Goal: Navigation & Orientation: Find specific page/section

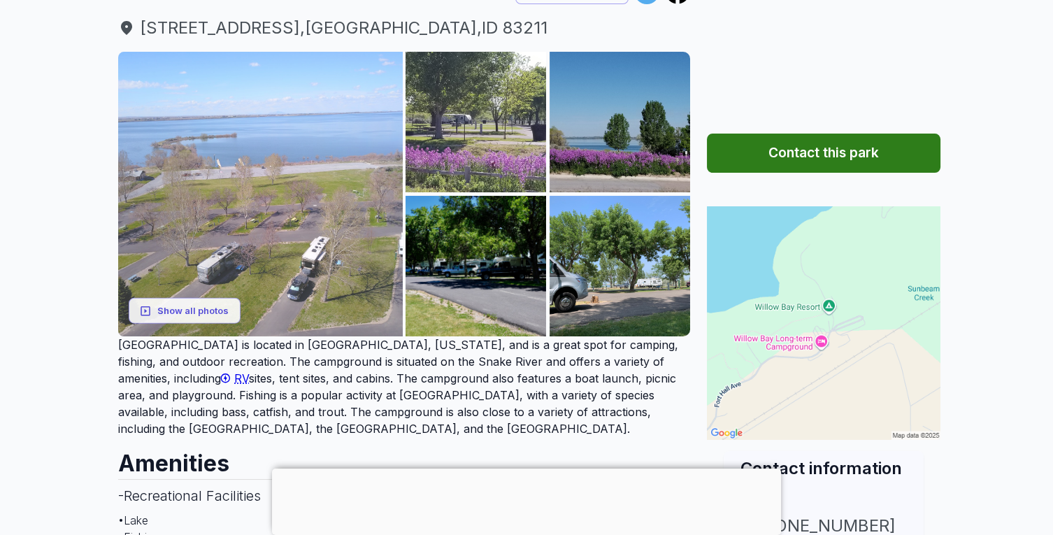
scroll to position [178, 0]
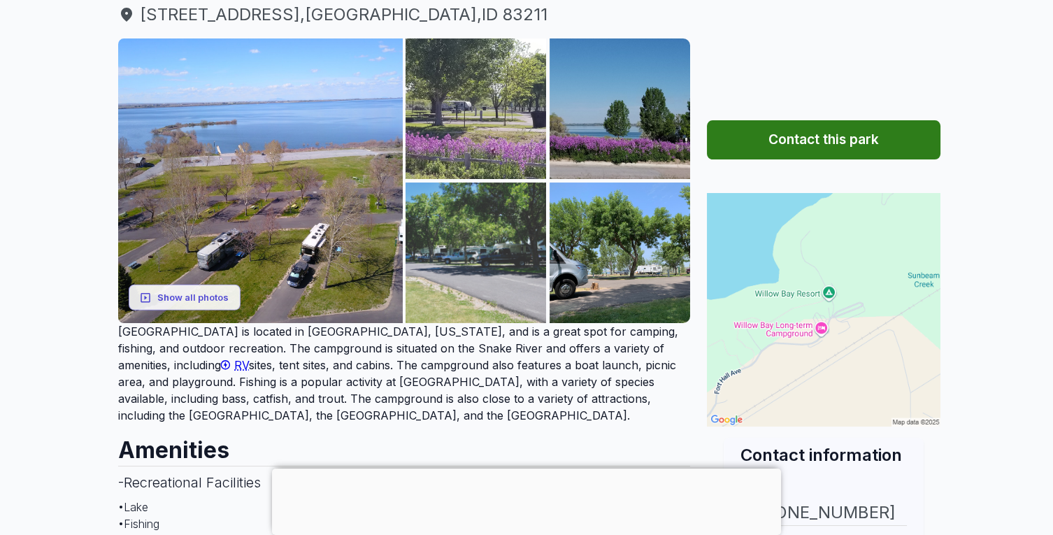
click at [469, 235] on img at bounding box center [476, 253] width 141 height 141
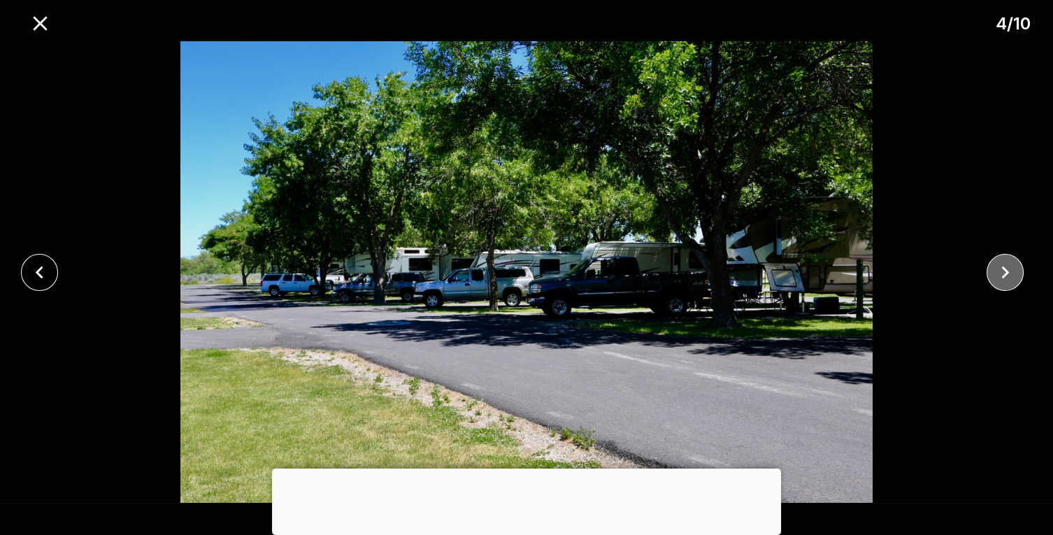
click at [1004, 278] on icon "close" at bounding box center [1005, 272] width 24 height 24
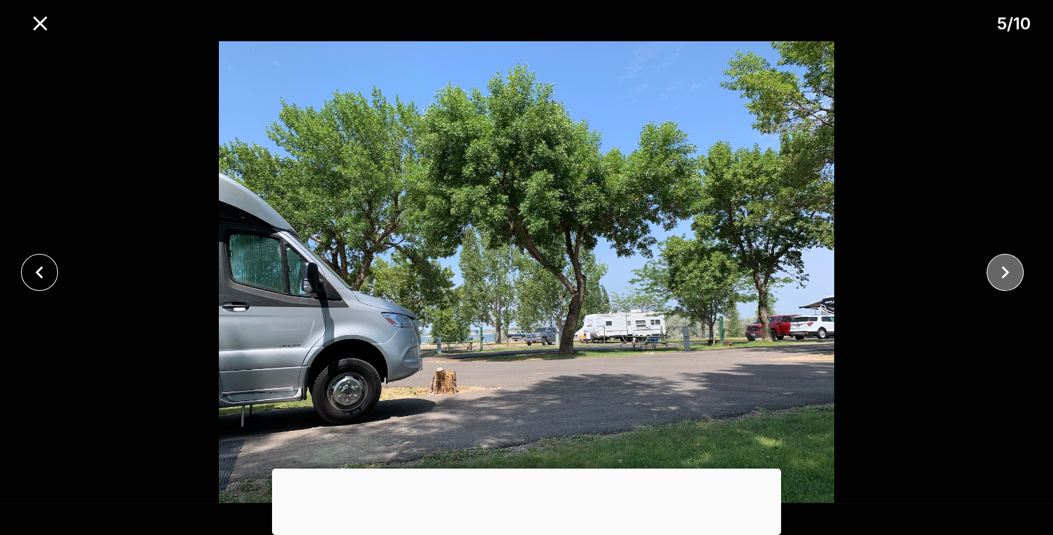
click at [1004, 272] on icon "close" at bounding box center [1005, 272] width 24 height 24
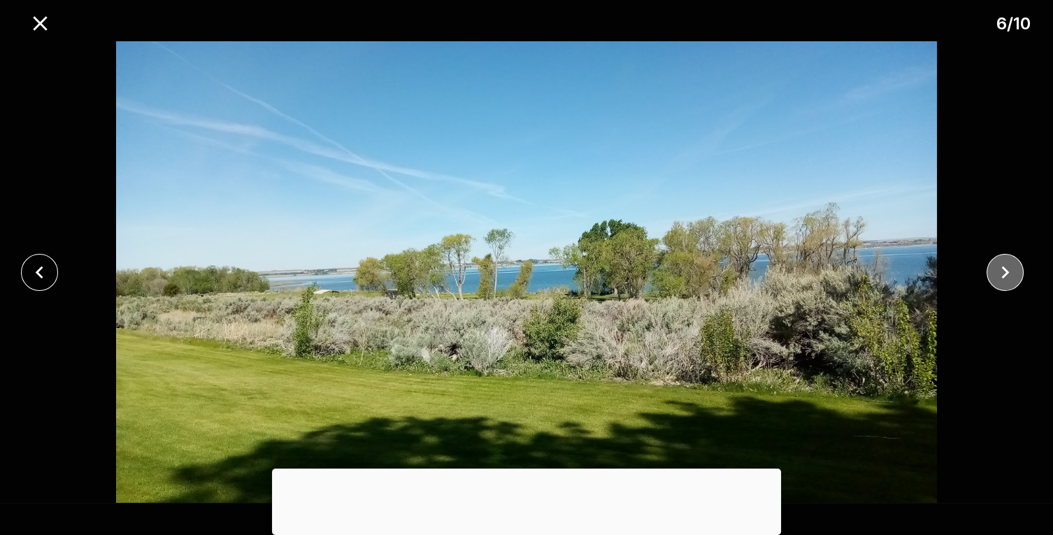
click at [997, 271] on icon "close" at bounding box center [1005, 272] width 24 height 24
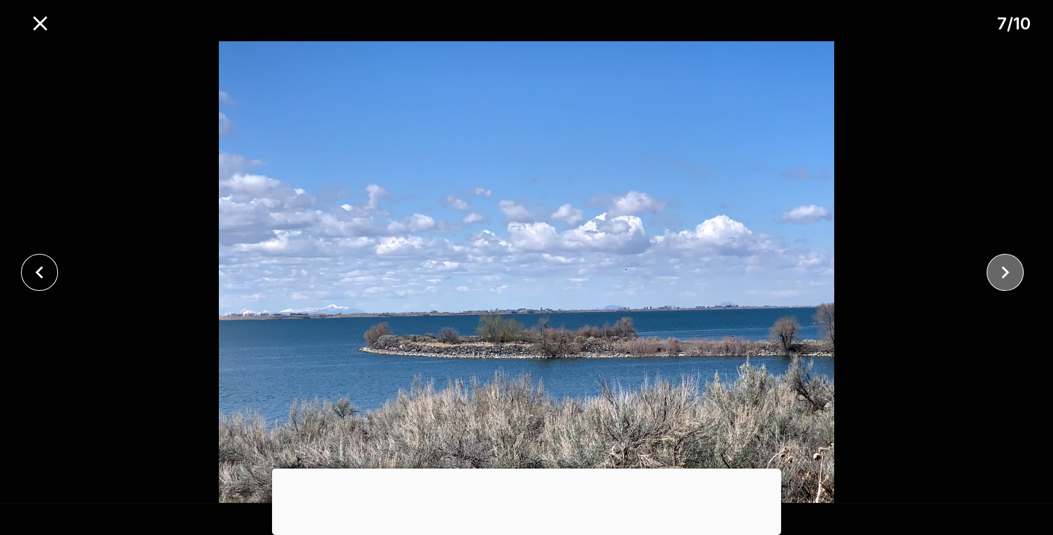
click at [997, 271] on icon "close" at bounding box center [1005, 272] width 24 height 24
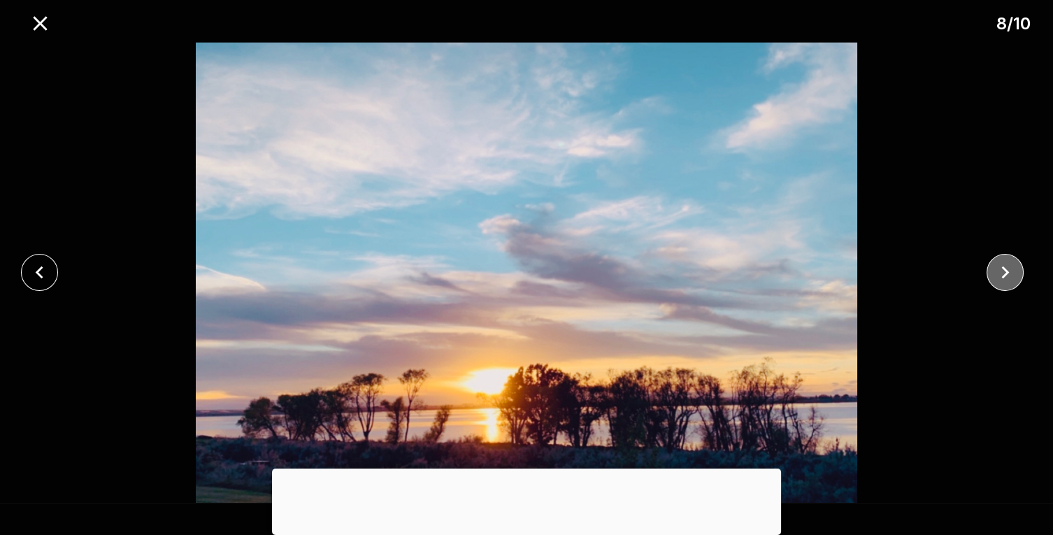
click at [997, 271] on icon "close" at bounding box center [1005, 272] width 24 height 24
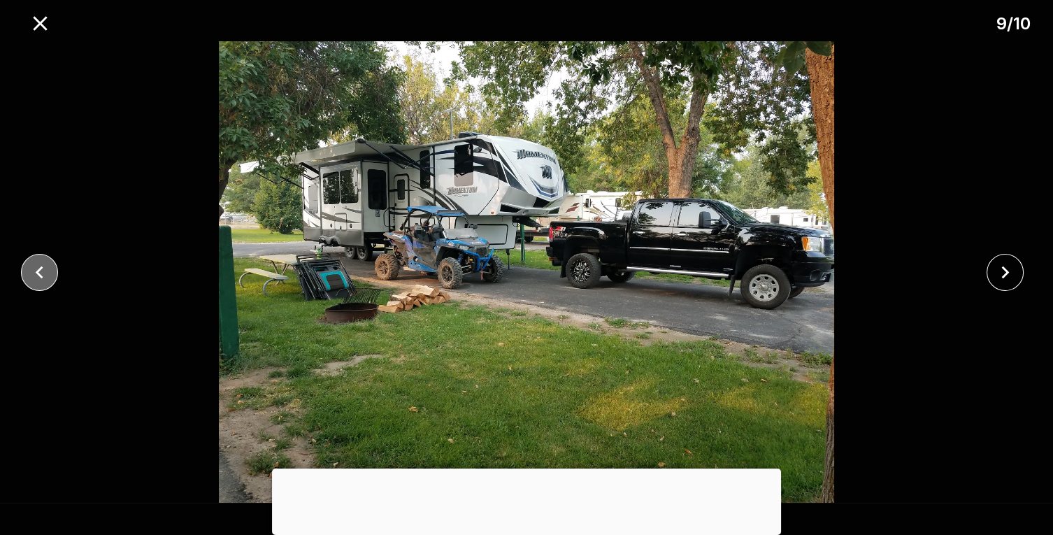
click at [29, 270] on icon "close" at bounding box center [39, 272] width 24 height 24
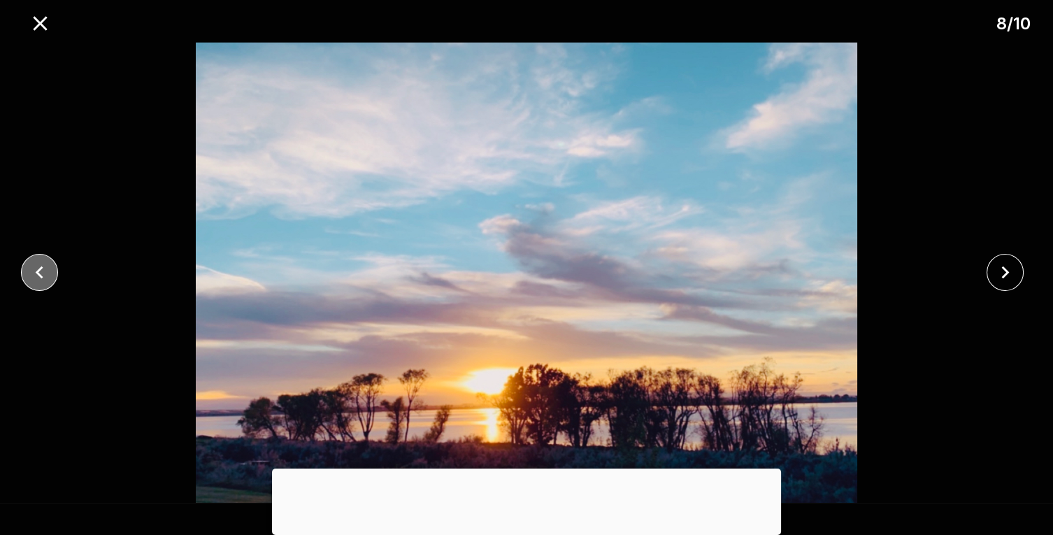
click at [33, 281] on icon "close" at bounding box center [39, 272] width 24 height 24
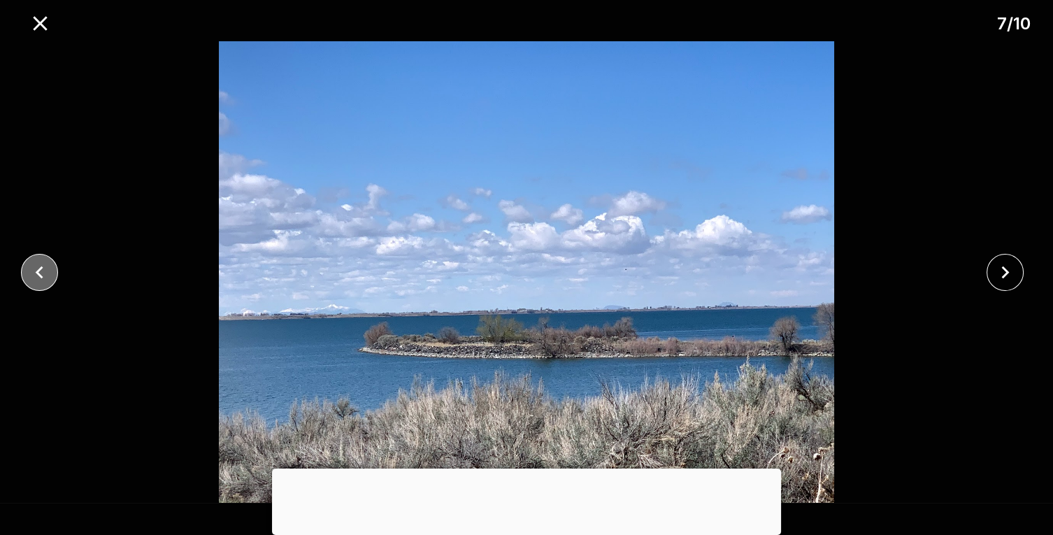
click at [35, 280] on icon "close" at bounding box center [39, 272] width 24 height 24
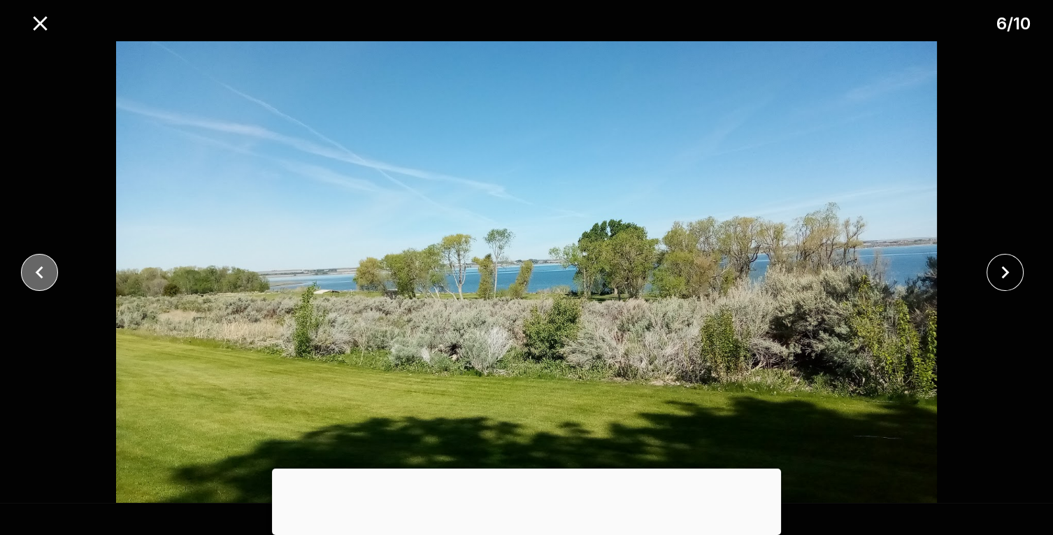
click at [35, 280] on icon "close" at bounding box center [39, 272] width 24 height 24
